Goal: Information Seeking & Learning: Learn about a topic

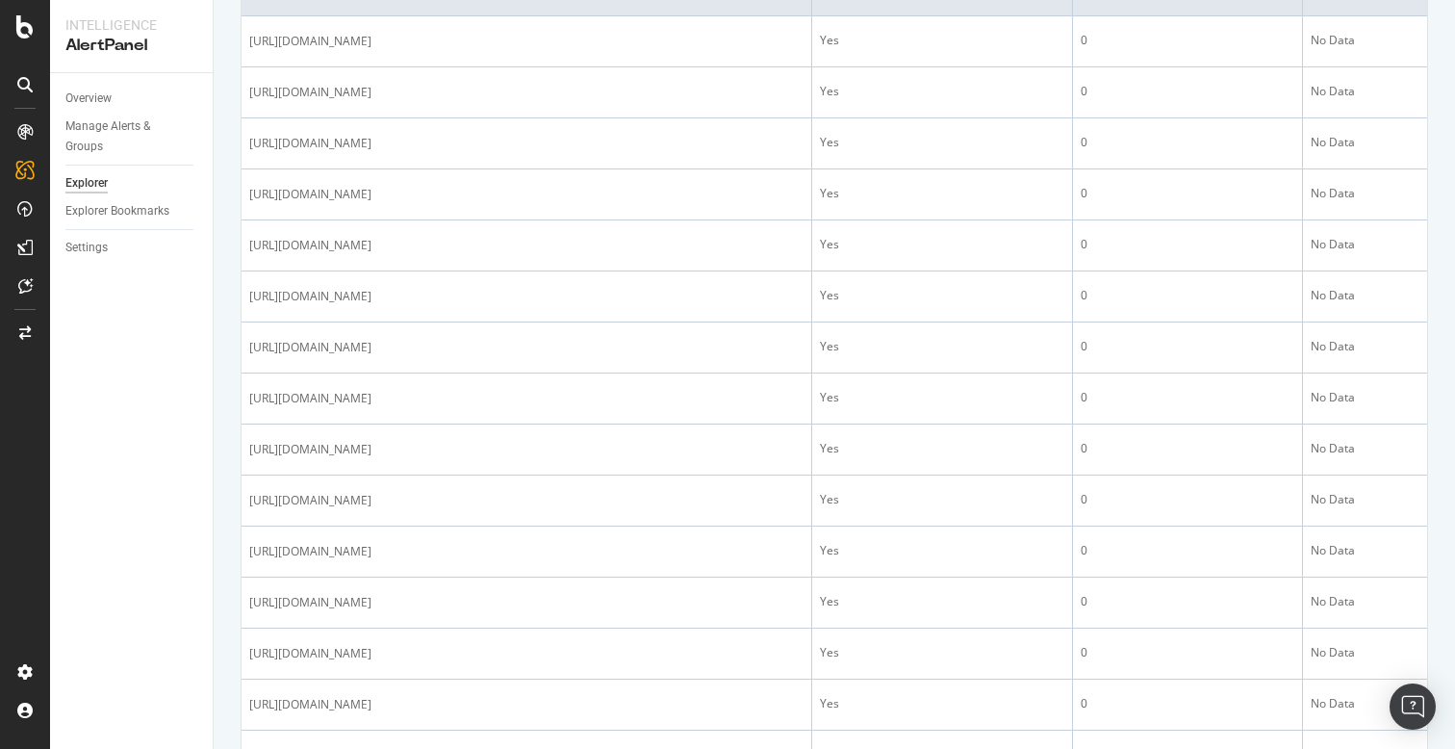
scroll to position [688, 0]
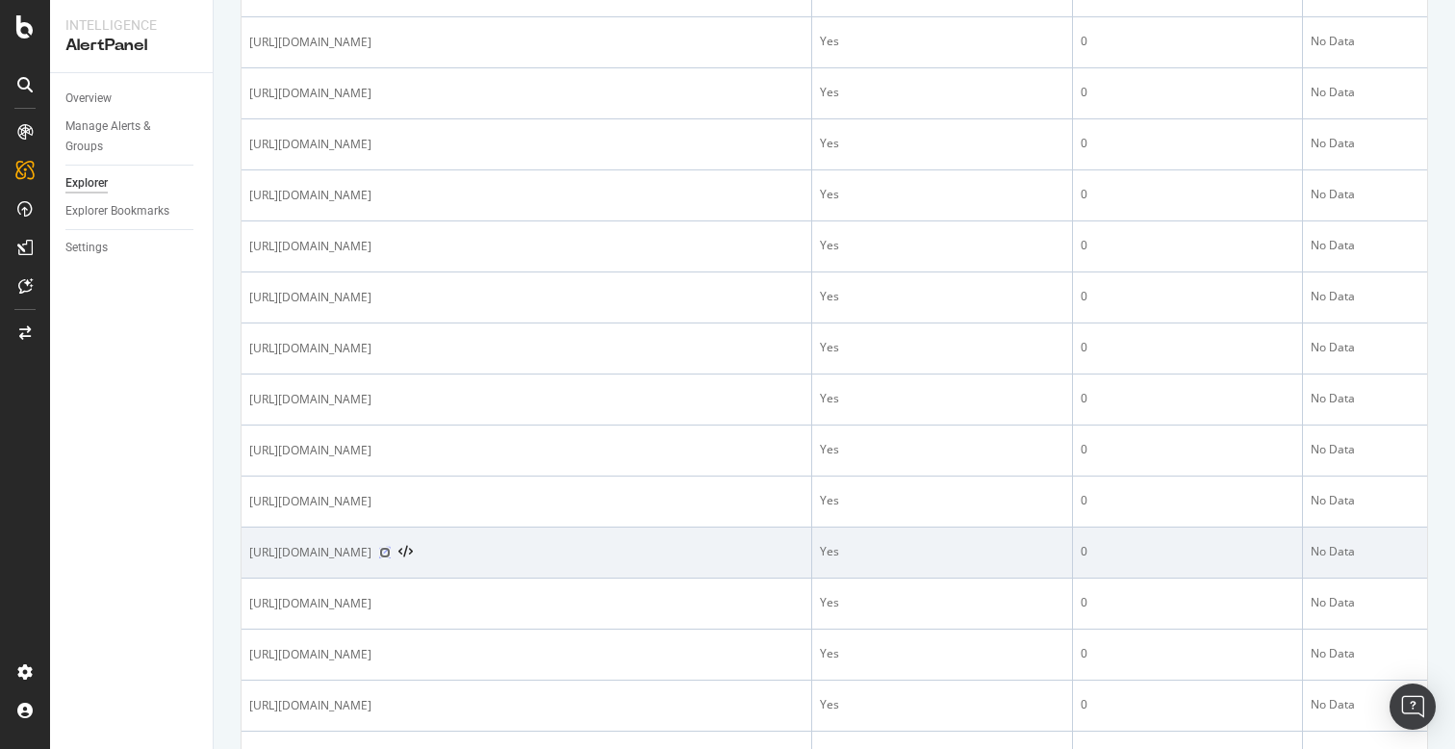
click at [391, 554] on icon at bounding box center [385, 553] width 12 height 12
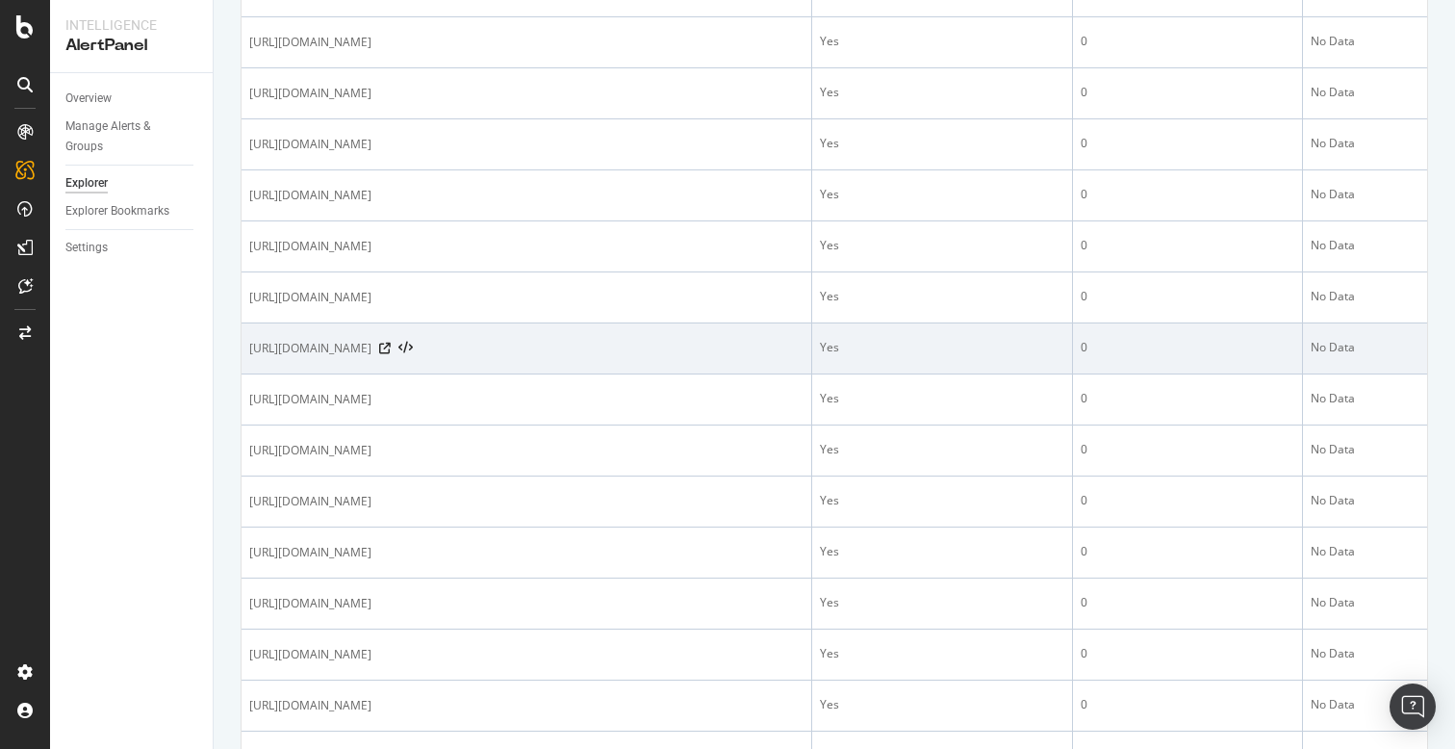
scroll to position [0, 0]
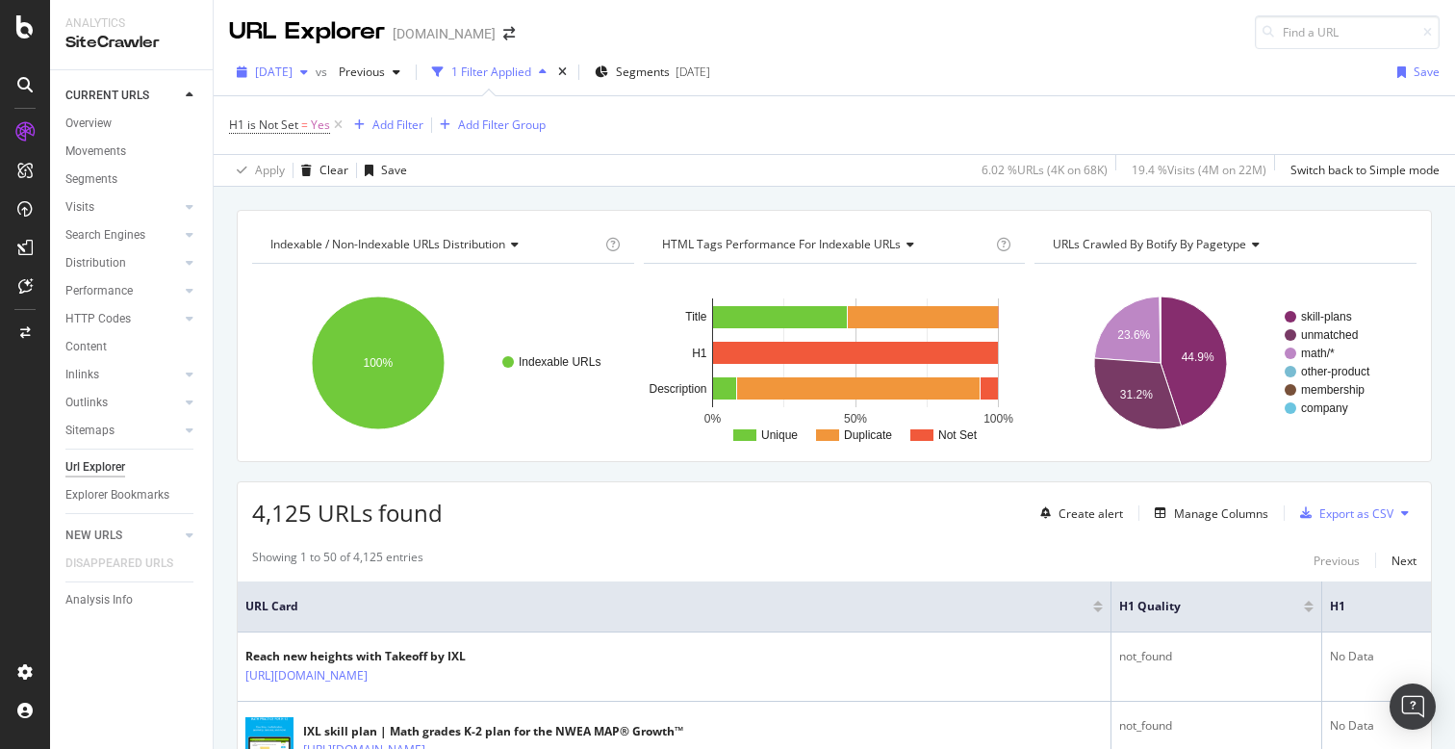
click at [316, 77] on div "button" at bounding box center [304, 72] width 23 height 12
click at [616, 9] on div "URL Explorer ixl.com" at bounding box center [834, 24] width 1241 height 49
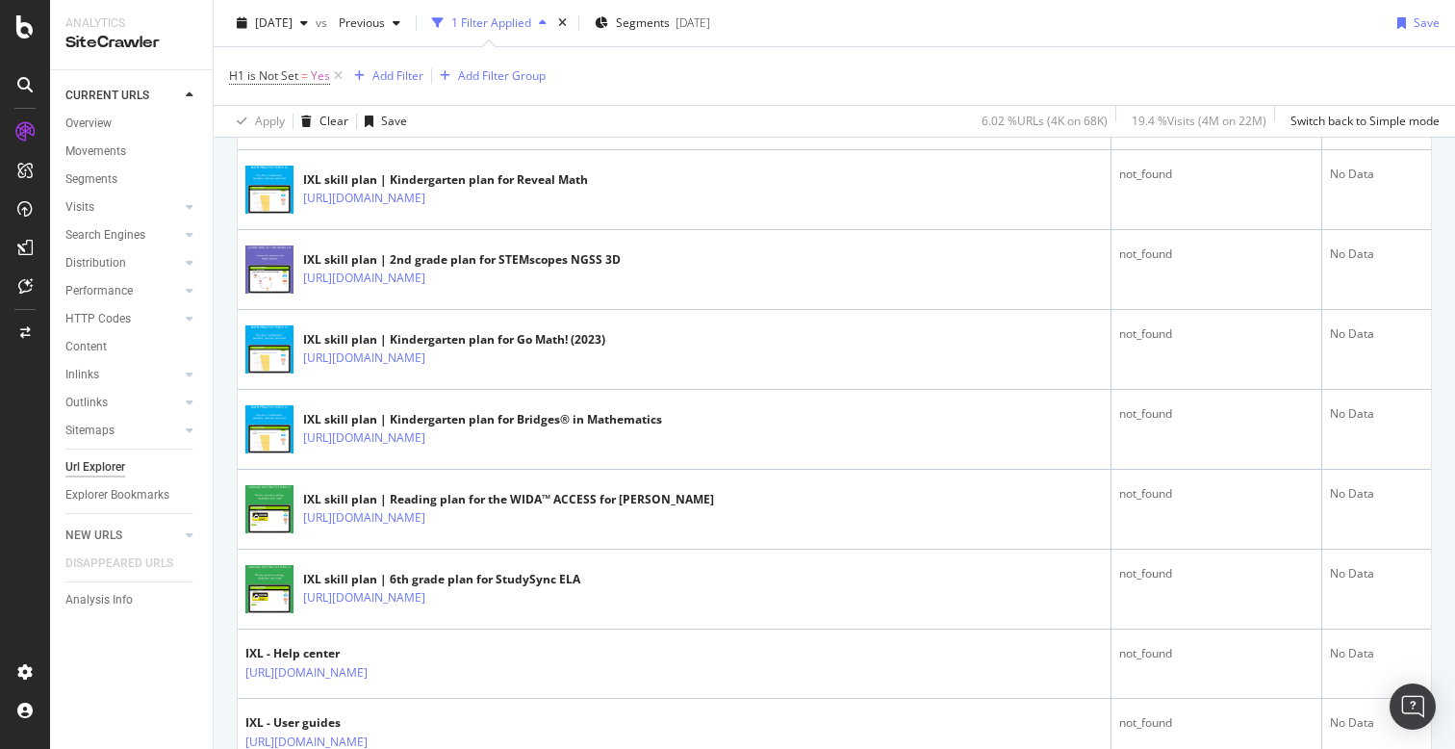
scroll to position [502, 0]
